Goal: Check status: Check status

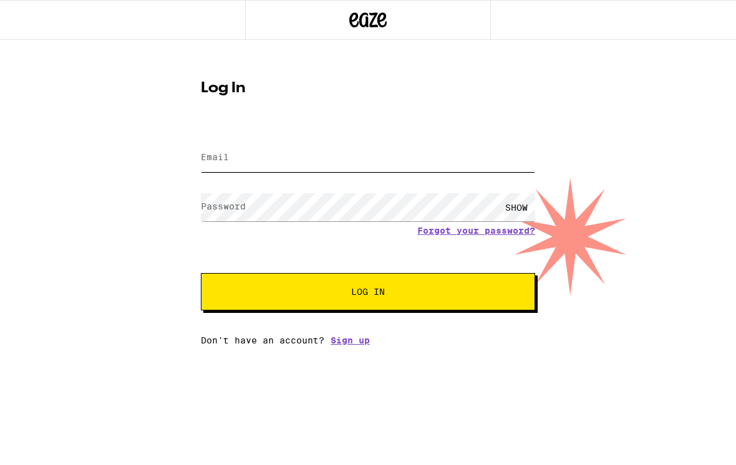
type input "Sjgt2@icloud.com"
click at [368, 294] on button "Log In" at bounding box center [368, 291] width 334 height 37
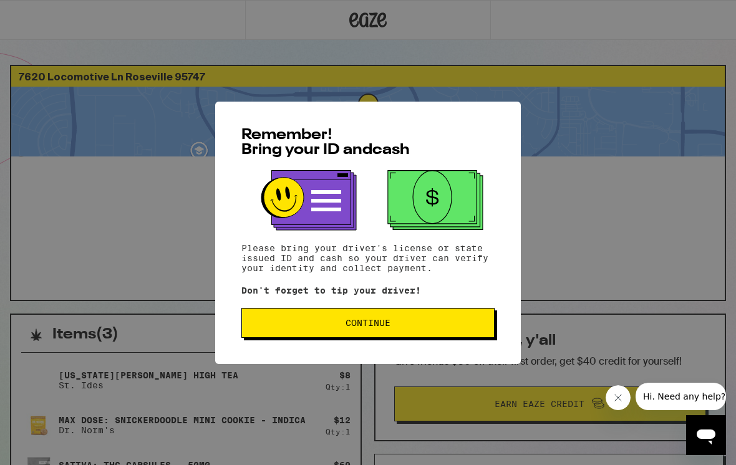
click at [373, 327] on span "Continue" at bounding box center [367, 323] width 45 height 9
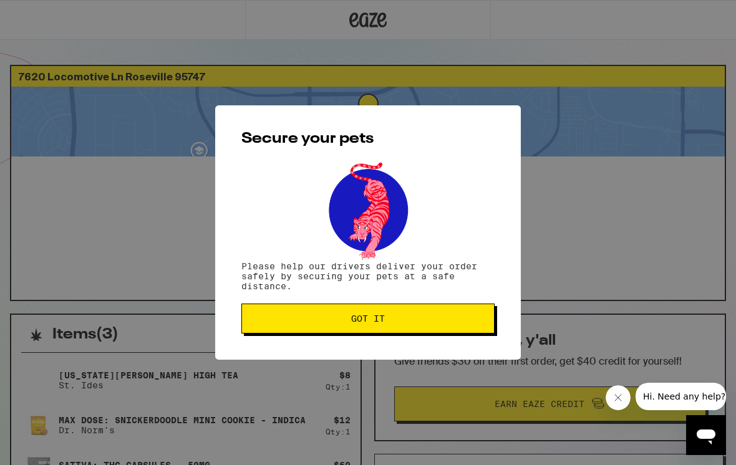
click at [373, 332] on button "Got it" at bounding box center [367, 319] width 253 height 30
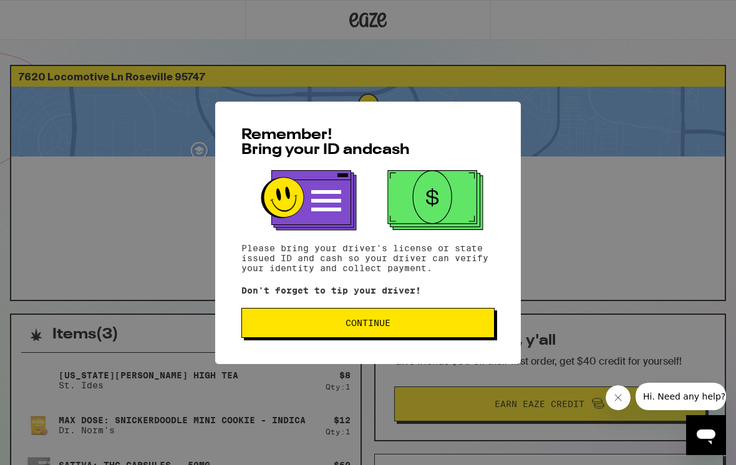
click at [301, 331] on button "Continue" at bounding box center [367, 323] width 253 height 30
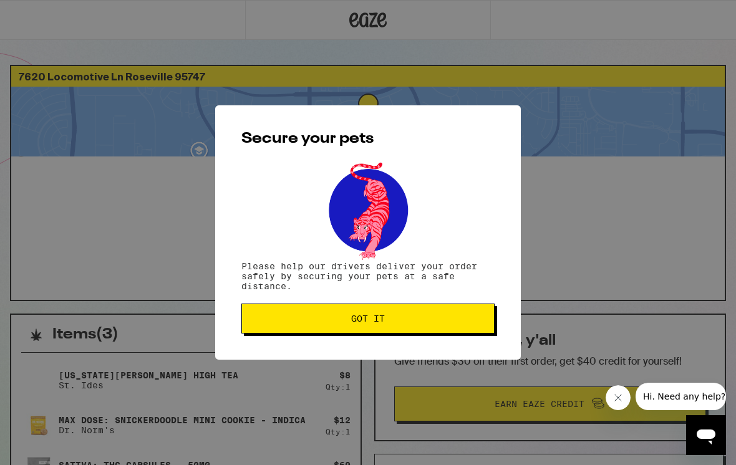
click at [301, 330] on button "Got it" at bounding box center [367, 319] width 253 height 30
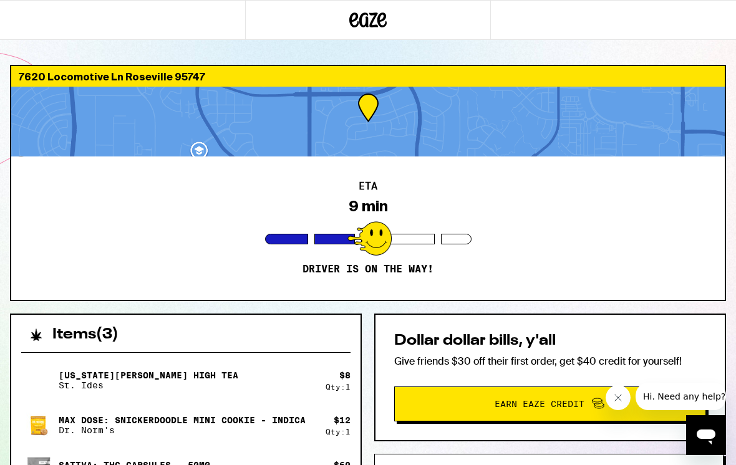
click at [360, 122] on div at bounding box center [367, 122] width 713 height 70
click at [386, 231] on div at bounding box center [369, 238] width 44 height 34
click at [218, 127] on div at bounding box center [367, 122] width 713 height 70
